Goal: Find specific page/section: Find specific page/section

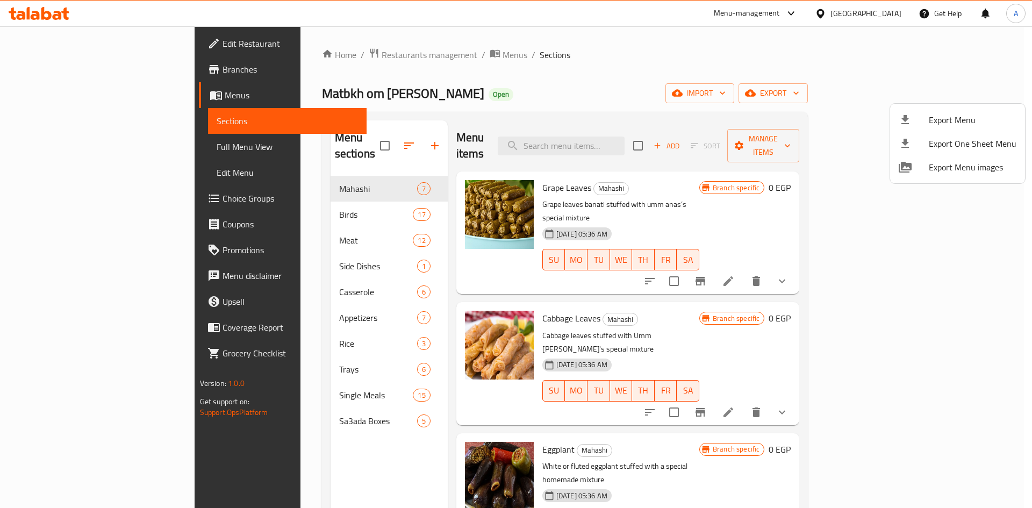
click at [273, 60] on div at bounding box center [516, 254] width 1032 height 508
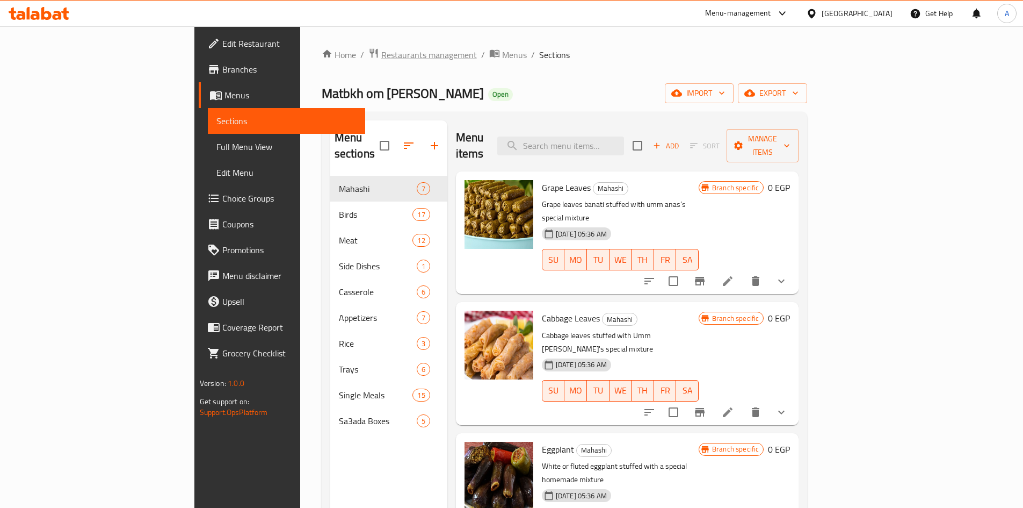
click at [381, 55] on span "Restaurants management" at bounding box center [429, 54] width 96 height 13
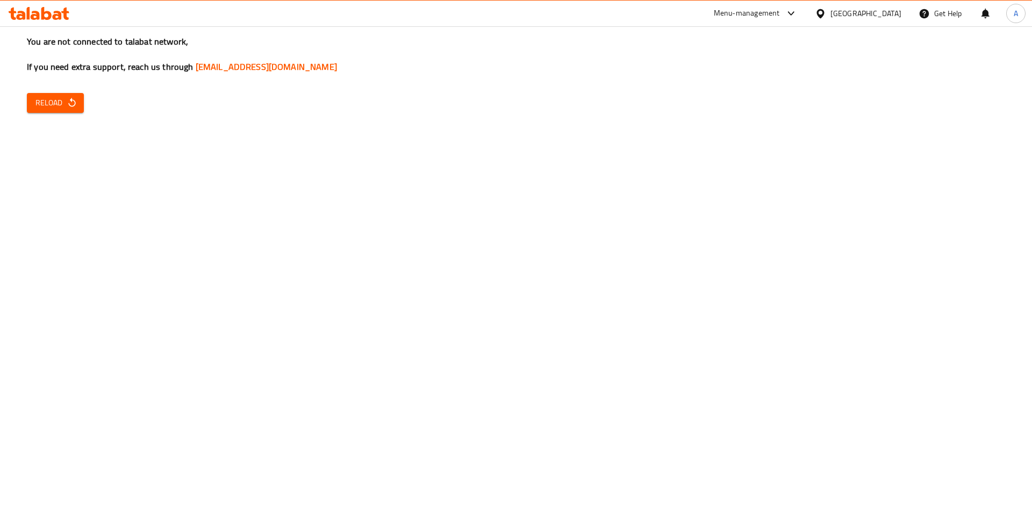
click at [46, 91] on div "You are not connected to talabat network, If you need extra support, reach us t…" at bounding box center [516, 254] width 1032 height 508
click at [49, 93] on button "Reload" at bounding box center [55, 103] width 57 height 20
click at [74, 98] on icon "button" at bounding box center [72, 102] width 11 height 11
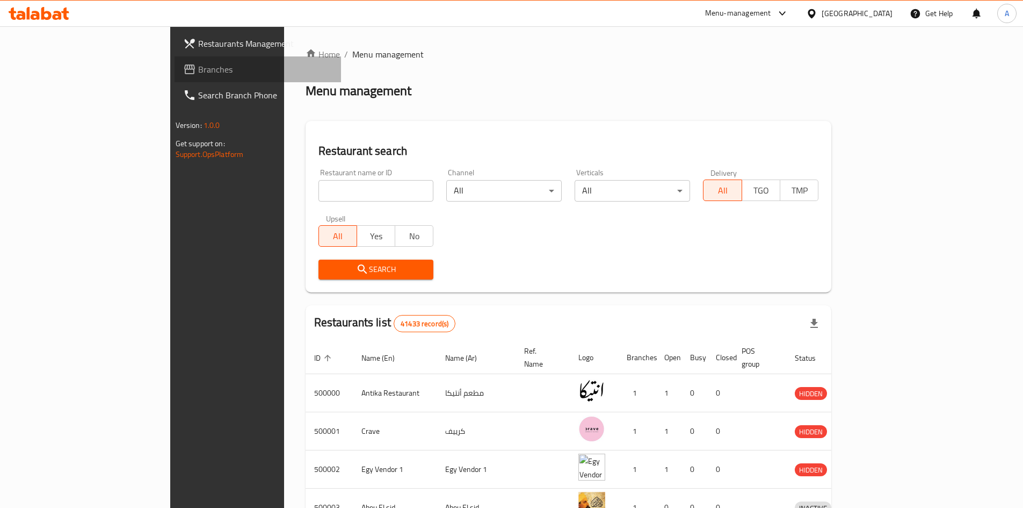
click at [198, 72] on span "Branches" at bounding box center [265, 69] width 134 height 13
